Goal: Information Seeking & Learning: Learn about a topic

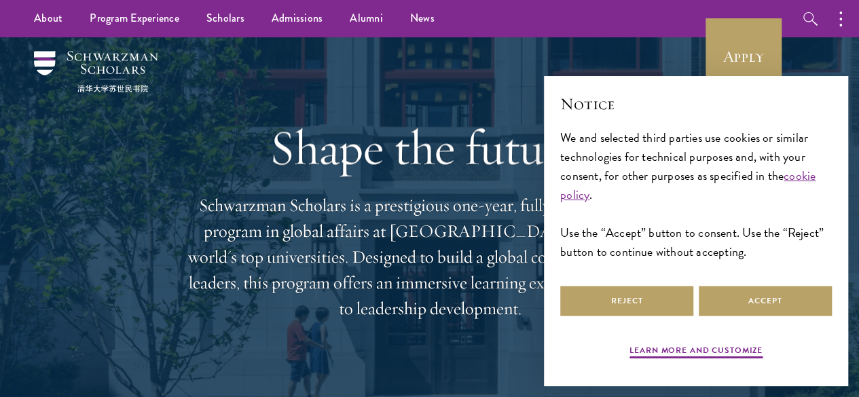
click at [383, 119] on h1 "Shape the future." at bounding box center [429, 147] width 489 height 57
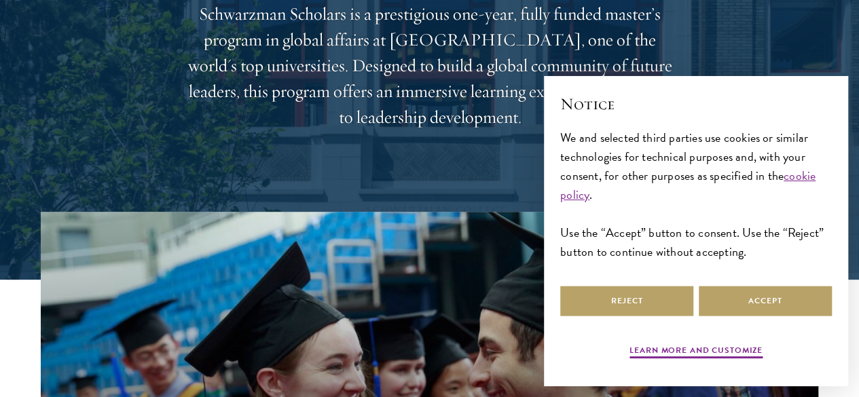
scroll to position [196, 0]
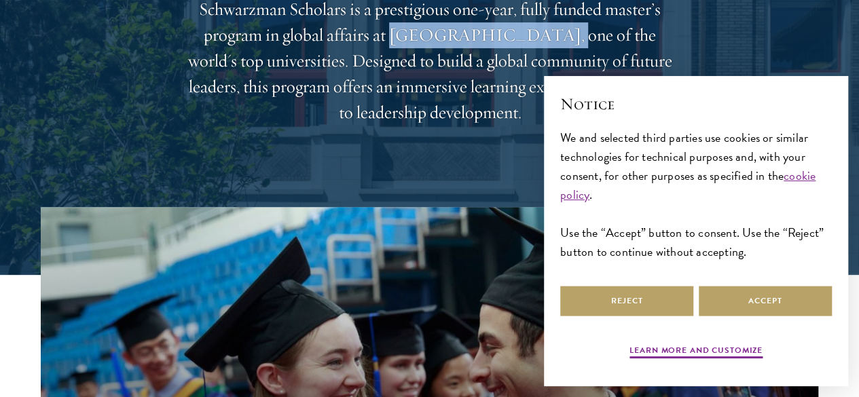
drag, startPoint x: 471, startPoint y: 52, endPoint x: 630, endPoint y: 48, distance: 159.0
click at [630, 48] on p "Schwarzman Scholars is a prestigious one-year, fully funded master’s program in…" at bounding box center [429, 61] width 489 height 129
copy p "[GEOGRAPHIC_DATA]"
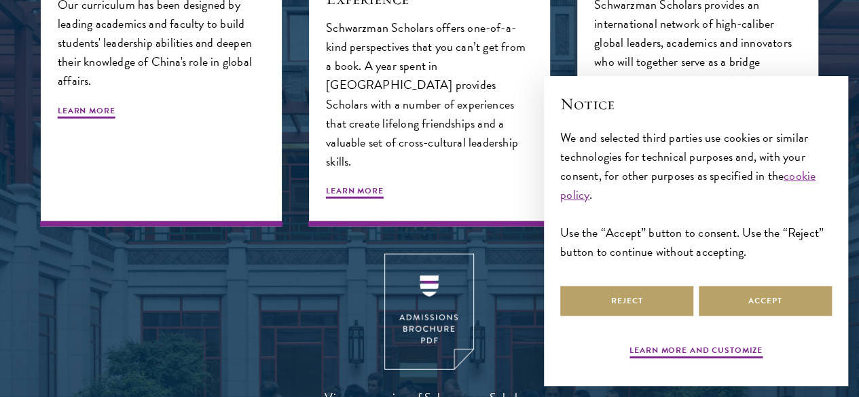
scroll to position [1548, 0]
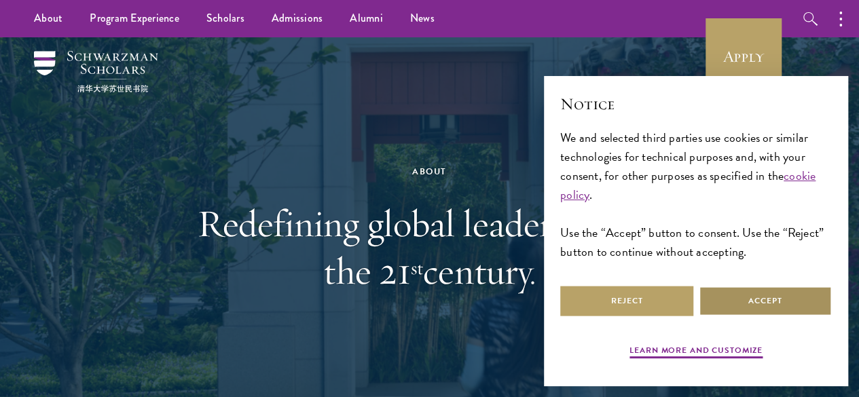
click at [703, 286] on button "Accept" at bounding box center [765, 301] width 133 height 31
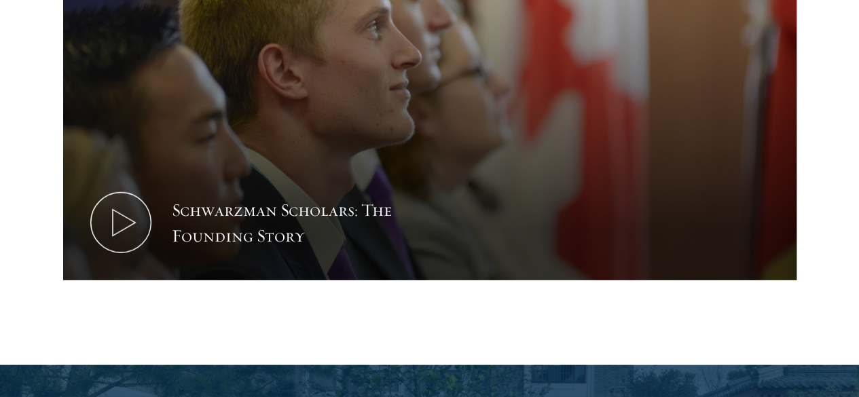
scroll to position [1803, 0]
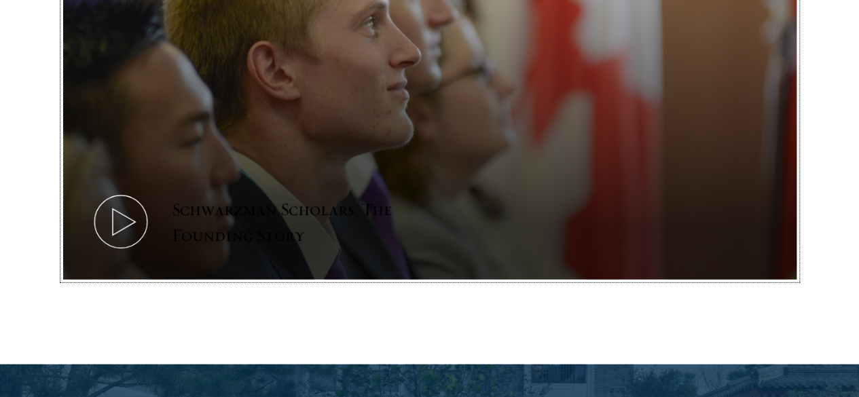
click at [152, 249] on icon at bounding box center [120, 222] width 61 height 61
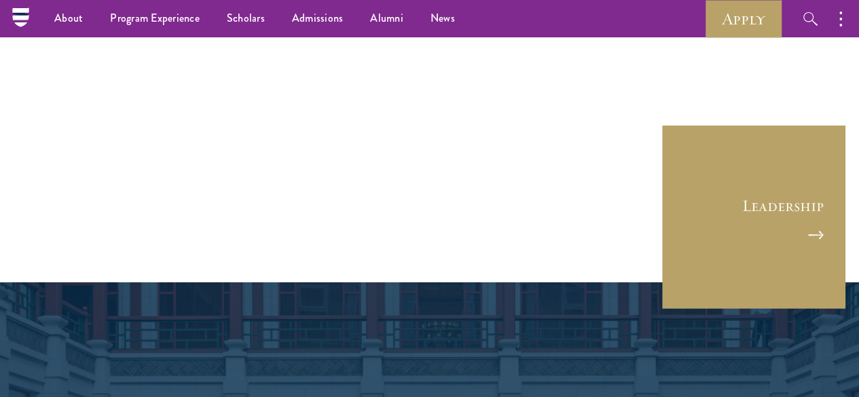
scroll to position [4987, 0]
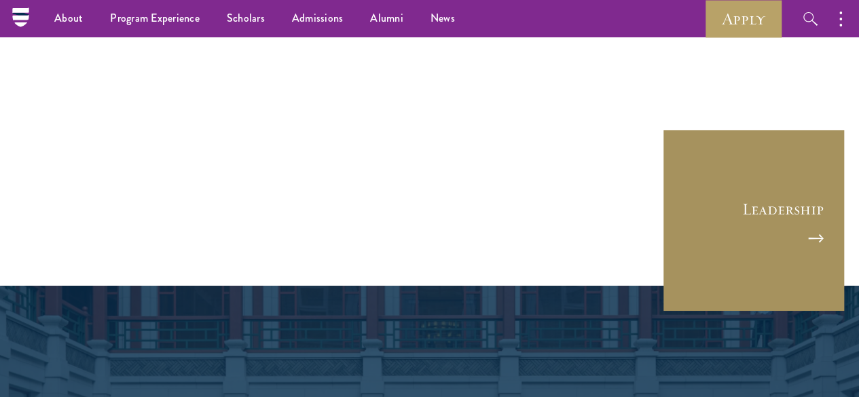
click at [662, 152] on link "Leadership" at bounding box center [753, 220] width 183 height 183
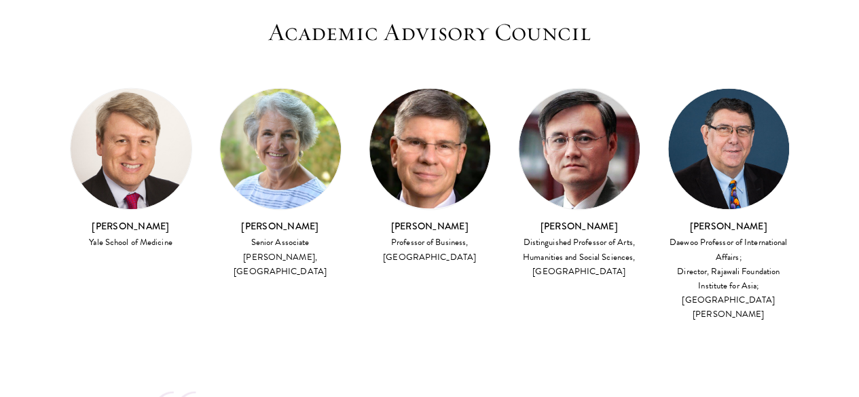
scroll to position [3710, 0]
